Goal: Task Accomplishment & Management: Manage account settings

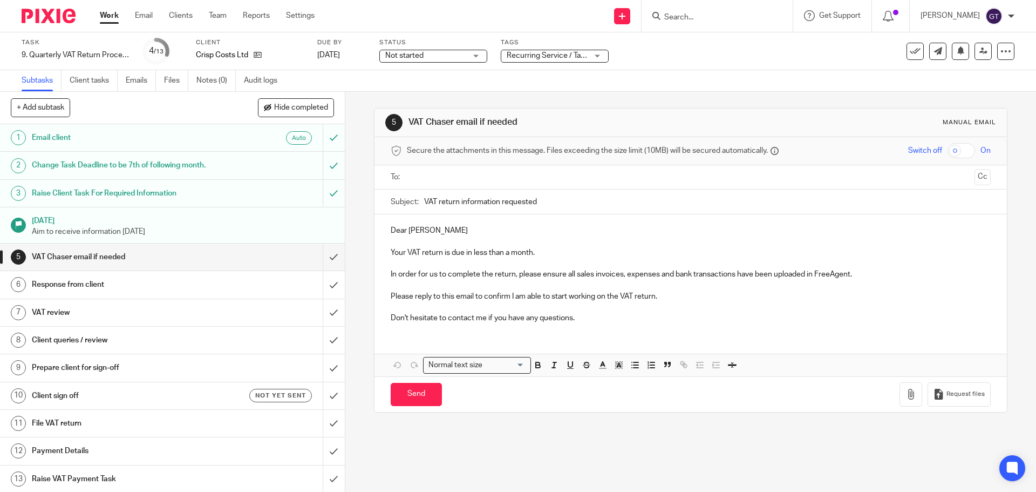
click at [464, 57] on span "Not started" at bounding box center [425, 55] width 81 height 11
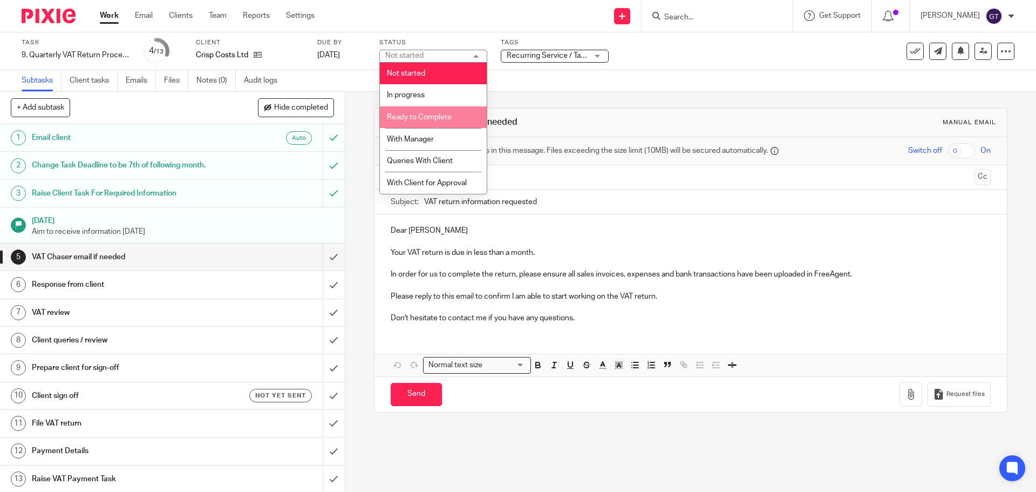
click at [440, 118] on span "Ready to Complete" at bounding box center [419, 117] width 65 height 8
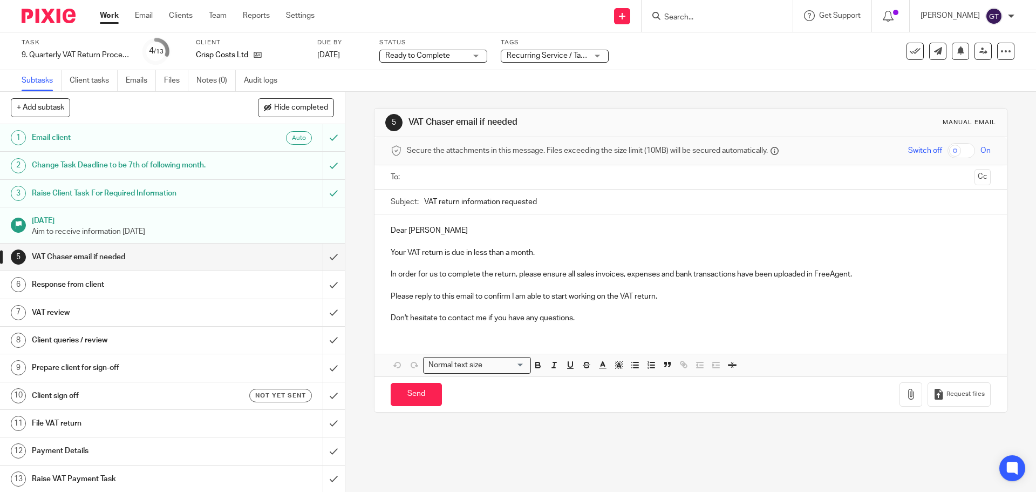
click at [364, 143] on div "5 VAT Chaser email if needed Manual email Secure the attachments in this messag…" at bounding box center [690, 292] width 691 height 400
click at [333, 250] on input "submit" at bounding box center [172, 256] width 345 height 27
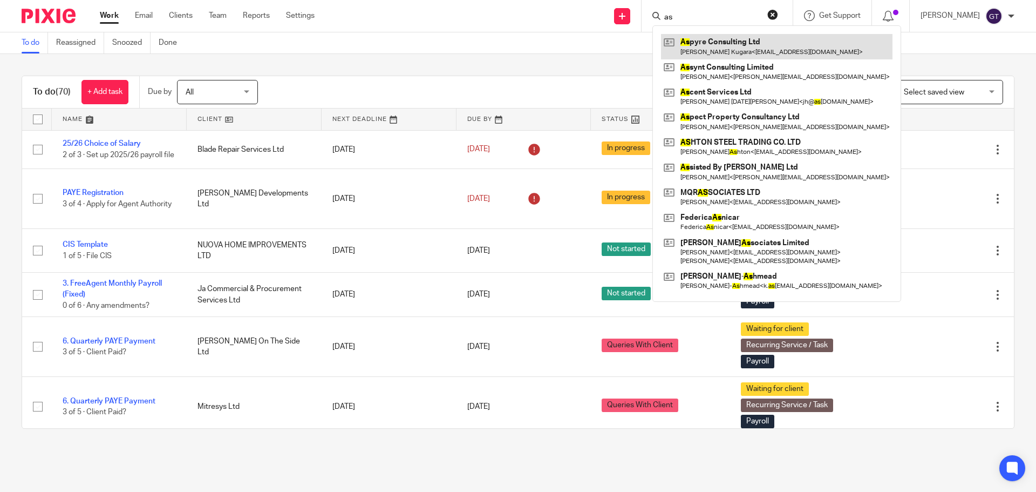
type input "as"
click at [728, 55] on link at bounding box center [777, 46] width 232 height 25
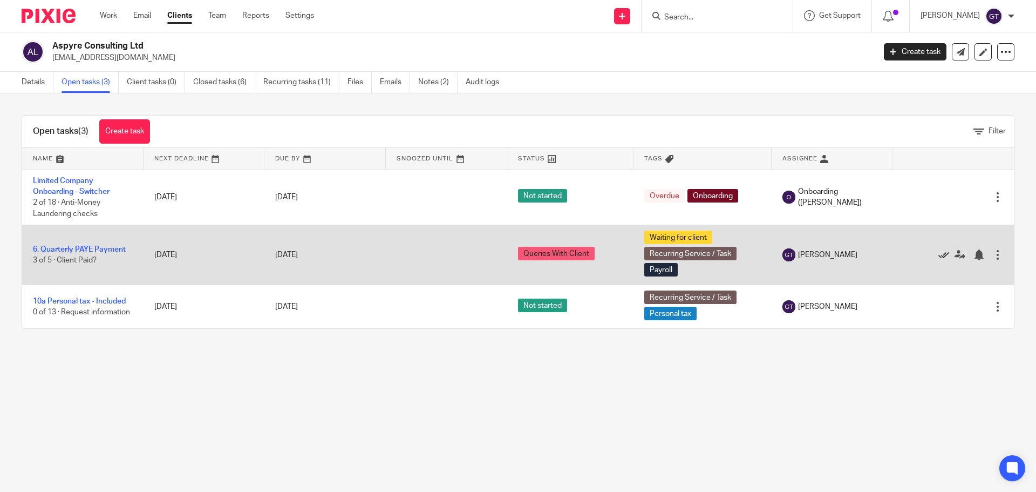
click at [939, 254] on icon at bounding box center [944, 254] width 11 height 11
